Goal: Find specific page/section: Find specific page/section

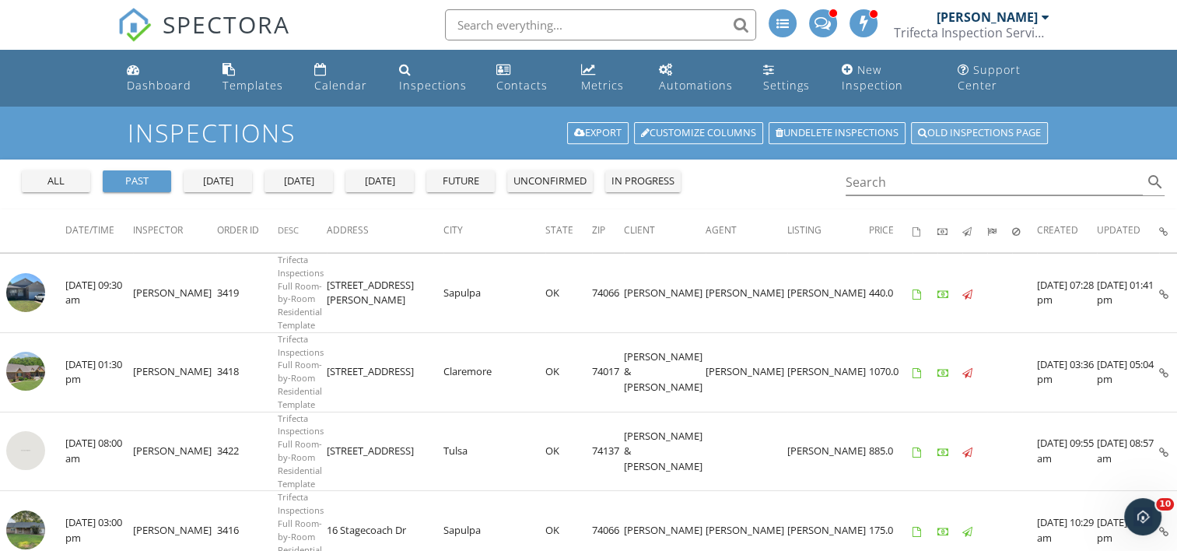
click at [975, 131] on link "Old inspections page" at bounding box center [979, 133] width 137 height 22
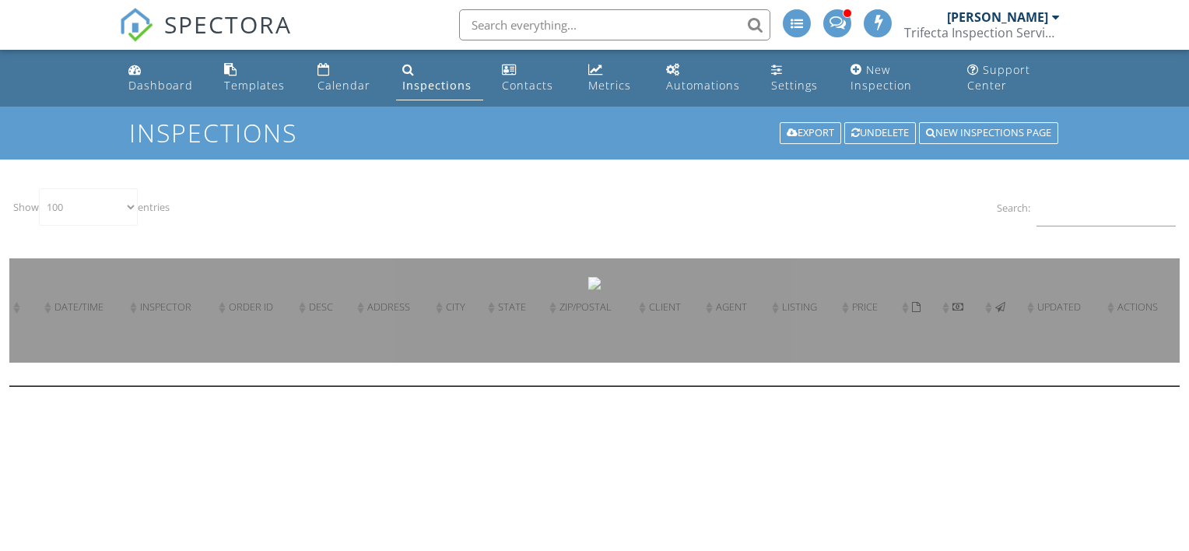
select select "100"
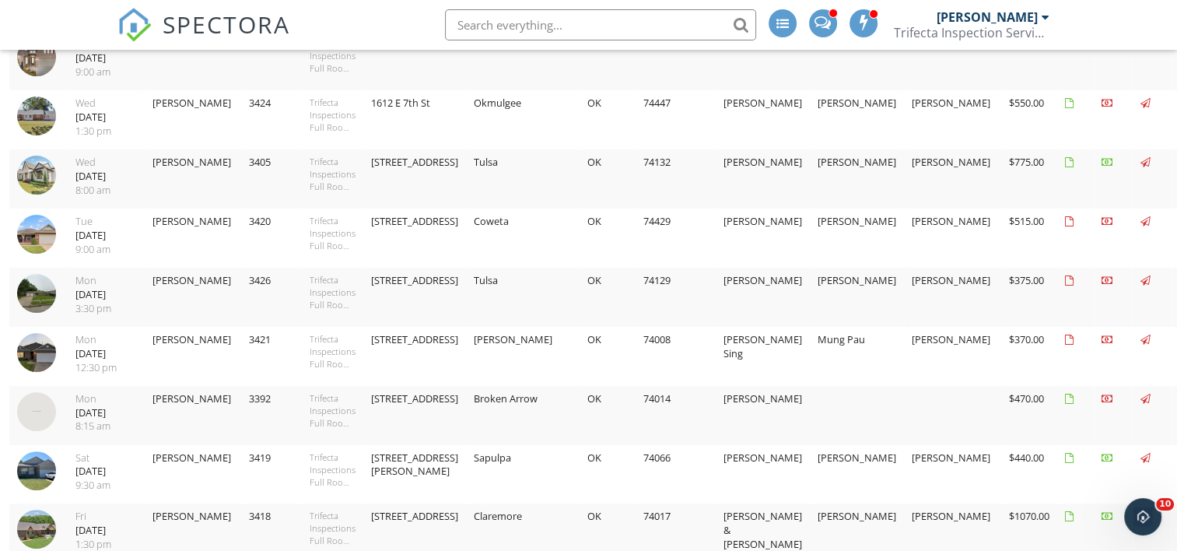
scroll to position [311, 0]
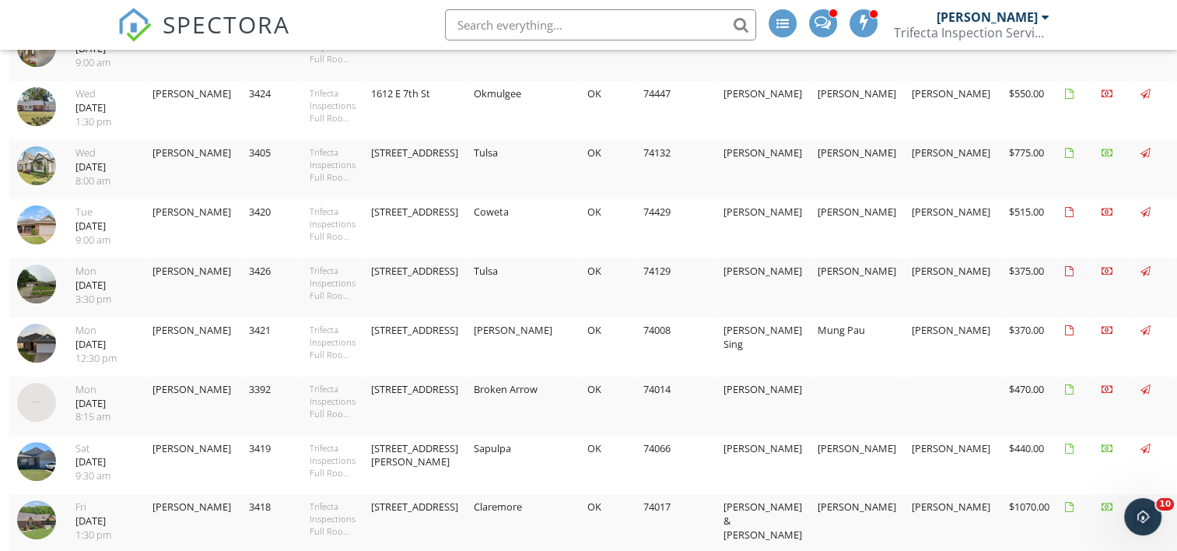
click at [37, 461] on img at bounding box center [36, 461] width 39 height 39
